Goal: Navigation & Orientation: Find specific page/section

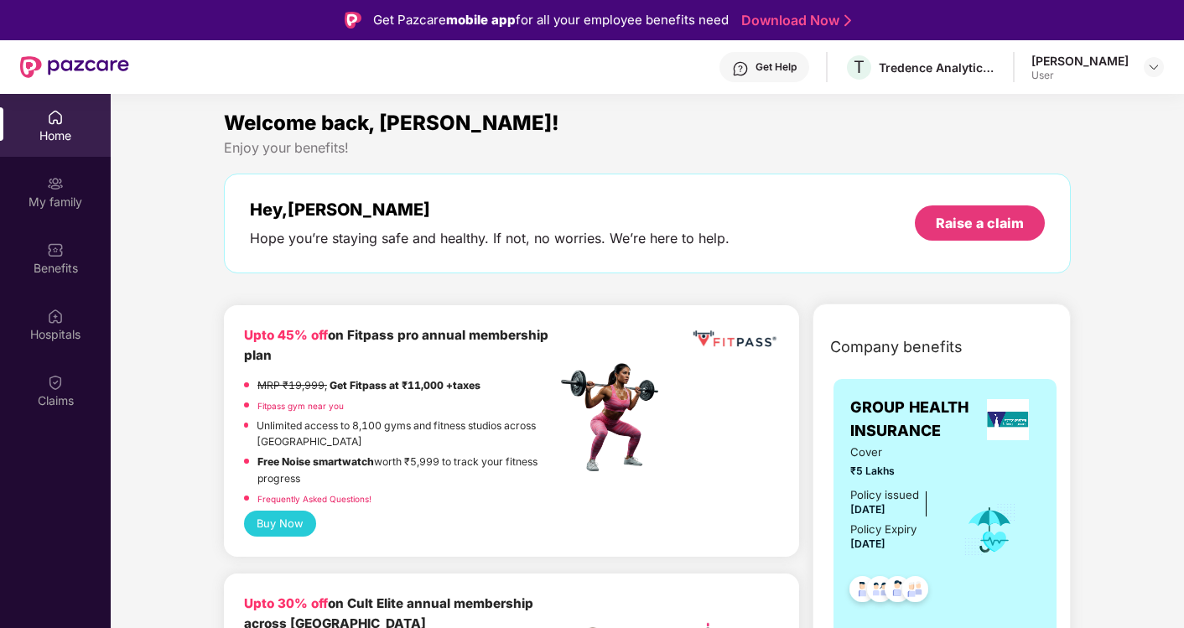
scroll to position [93, 0]
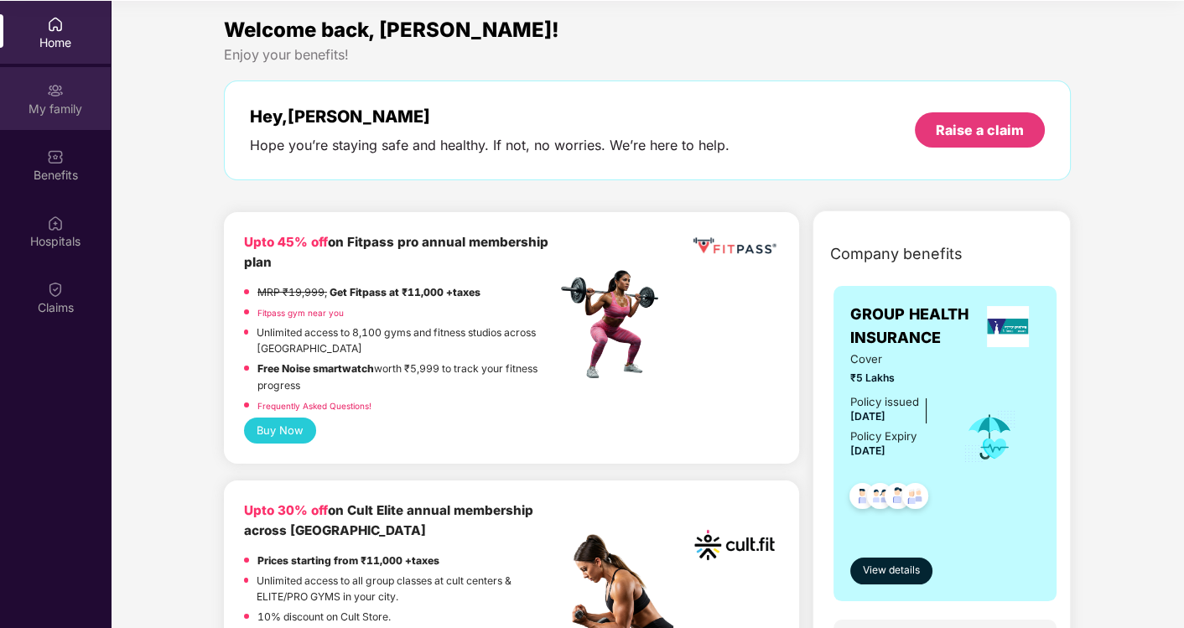
click at [57, 97] on img at bounding box center [55, 90] width 17 height 17
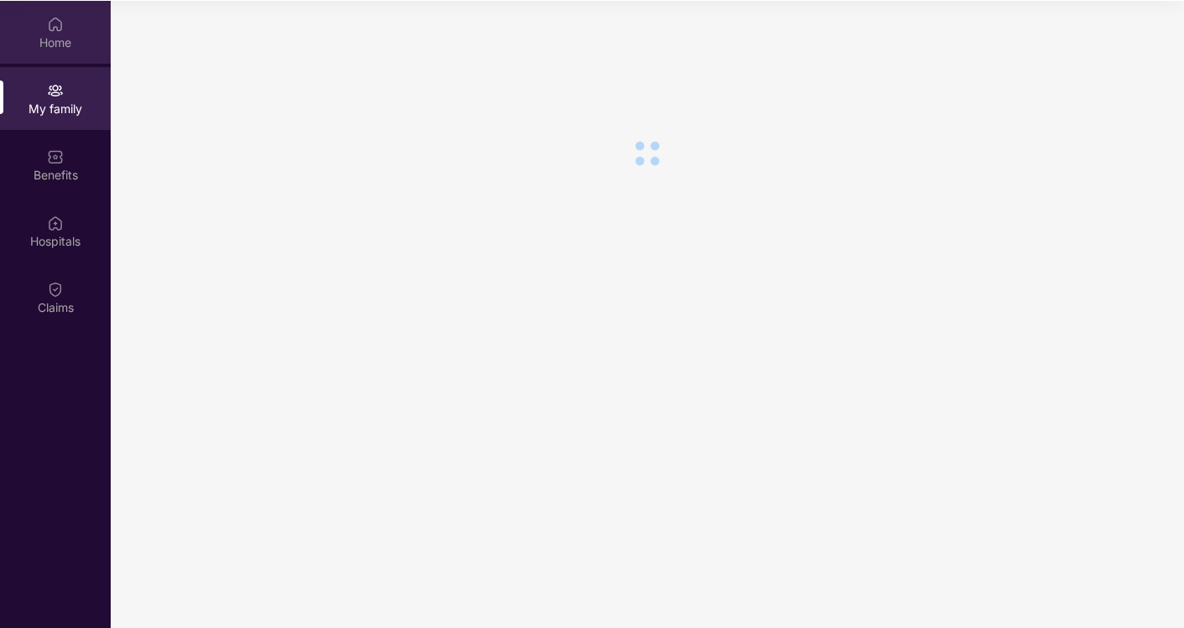
click at [44, 43] on div "Home" at bounding box center [55, 42] width 111 height 17
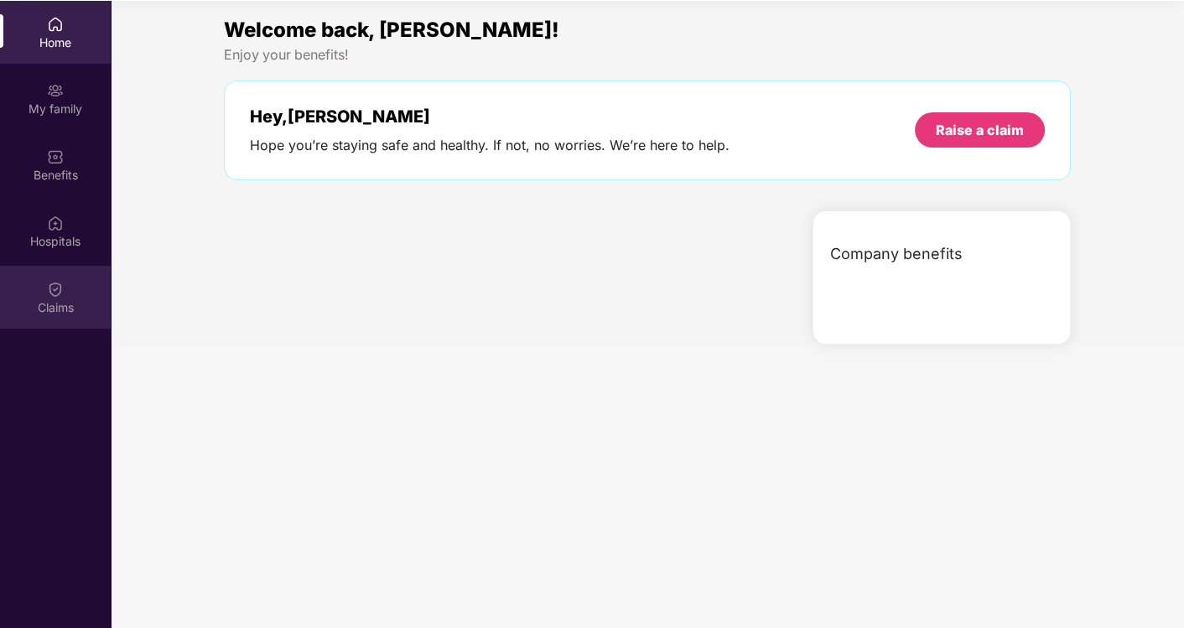
click at [54, 299] on div "Claims" at bounding box center [55, 307] width 111 height 17
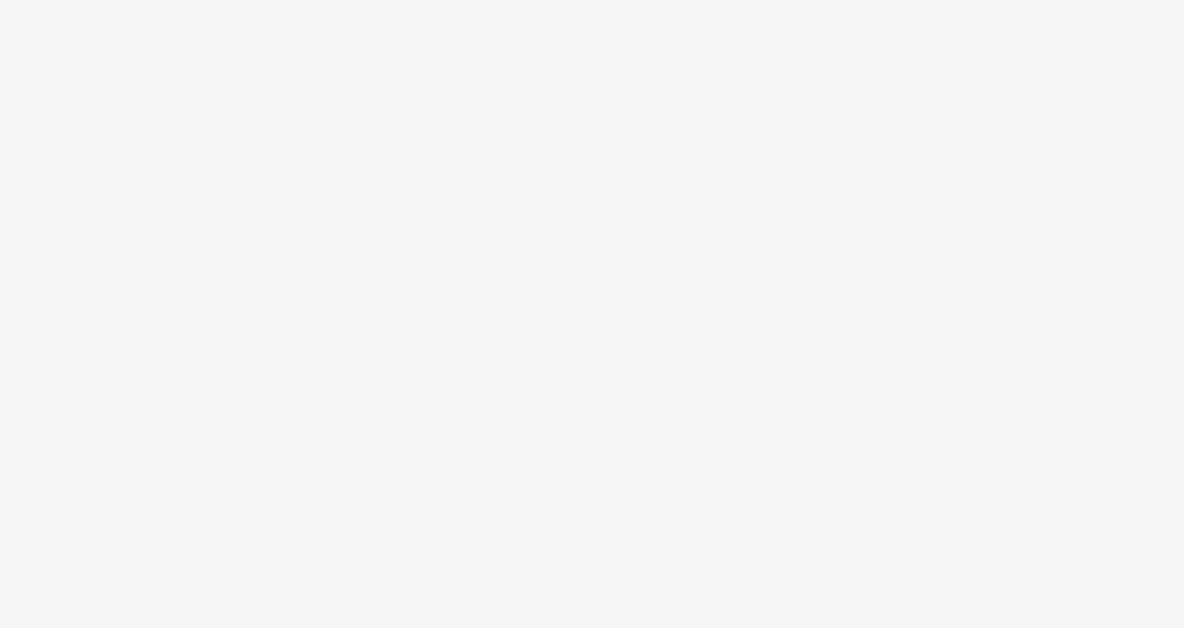
scroll to position [93, 0]
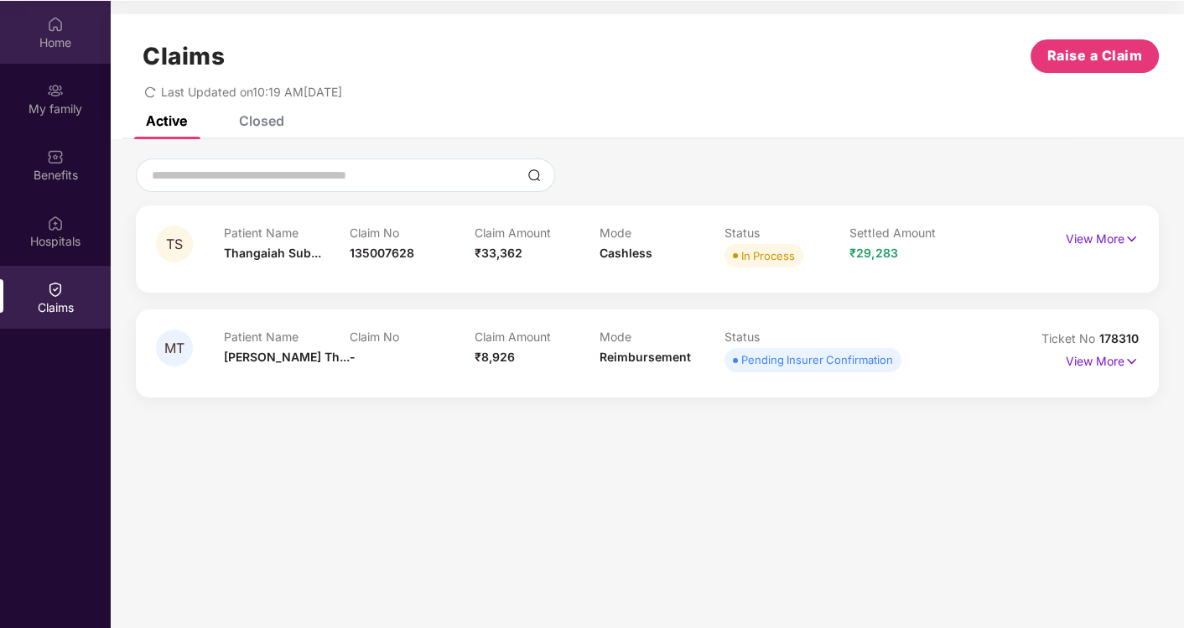
click at [65, 44] on div "Home" at bounding box center [55, 42] width 111 height 17
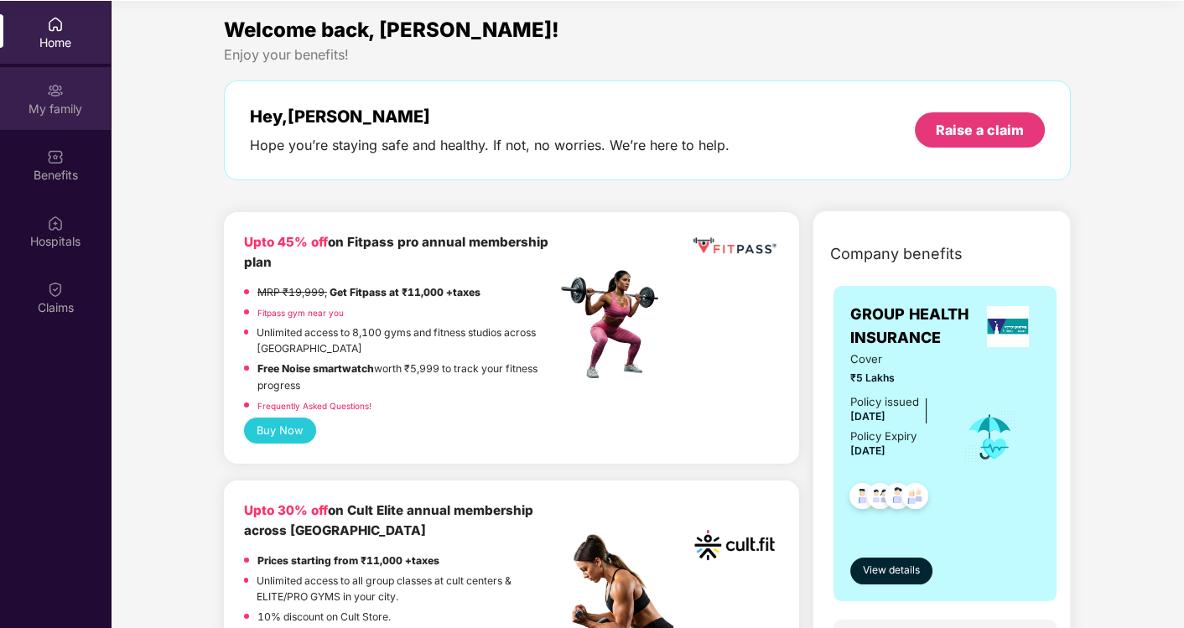
click at [59, 103] on div "My family" at bounding box center [55, 109] width 111 height 17
